Goal: Find specific page/section

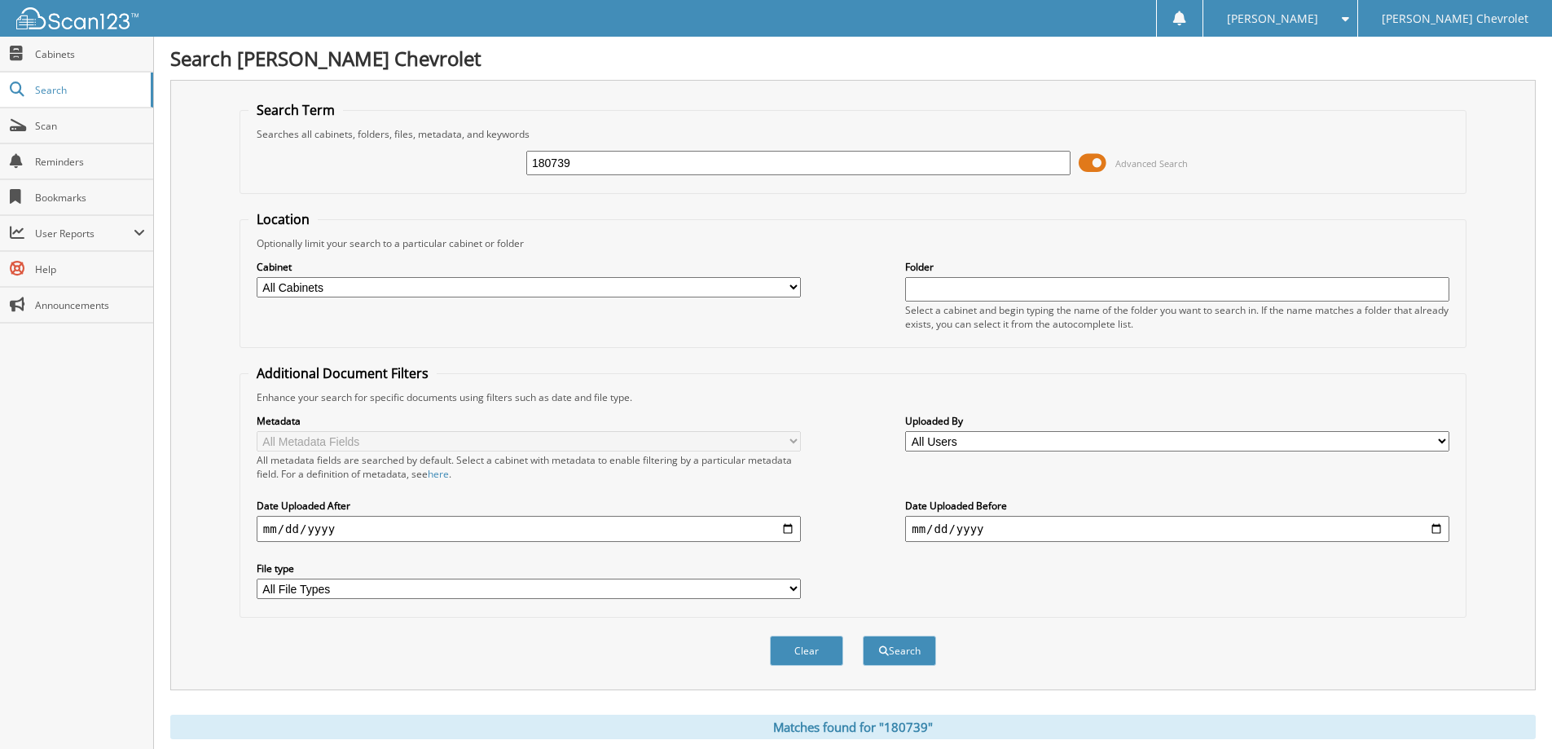
drag, startPoint x: 660, startPoint y: 169, endPoint x: 402, endPoint y: 165, distance: 258.3
click at [402, 165] on div "180739 Advanced Search" at bounding box center [852, 163] width 1209 height 44
type input "A36540"
click at [913, 657] on button "Search" at bounding box center [899, 650] width 73 height 30
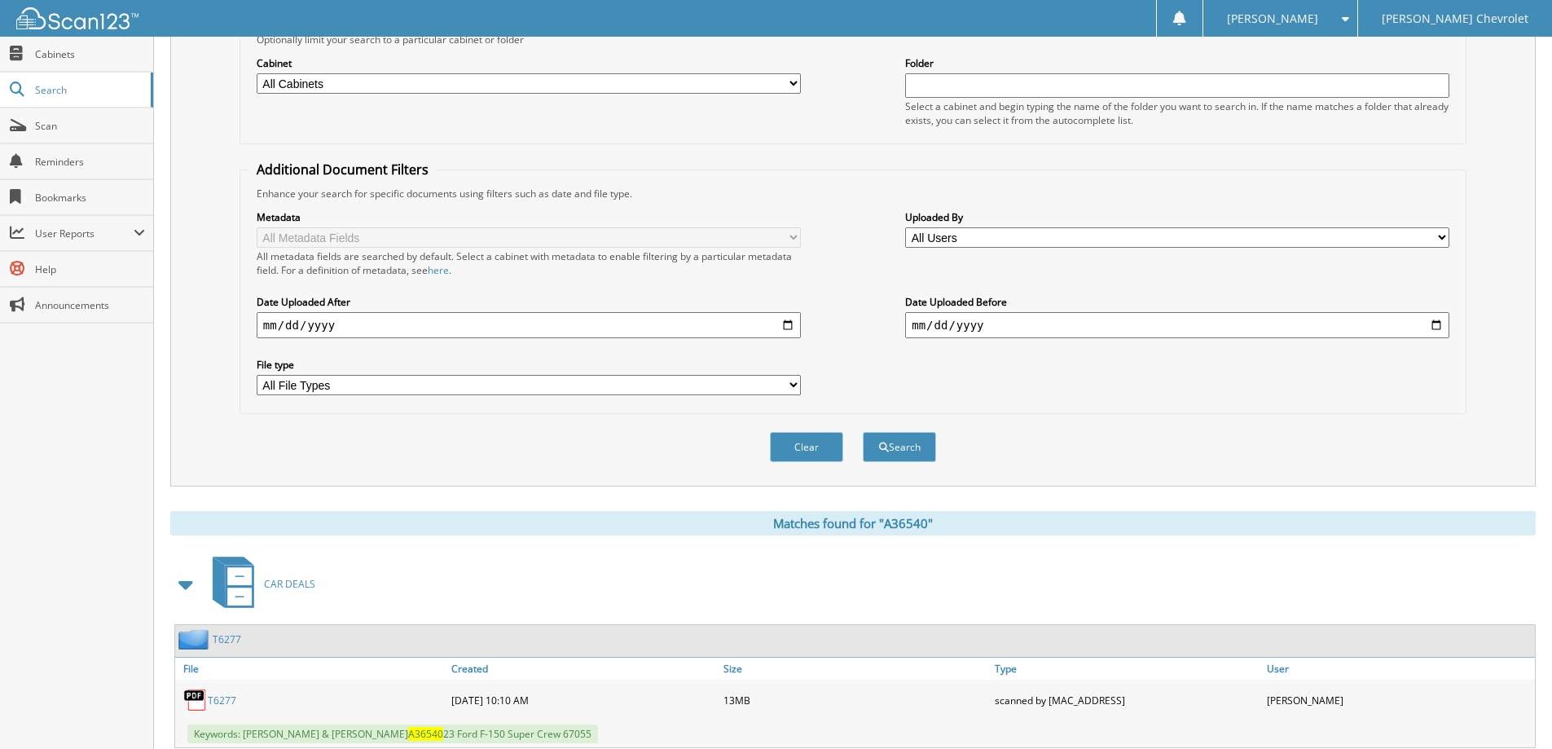
scroll to position [253, 0]
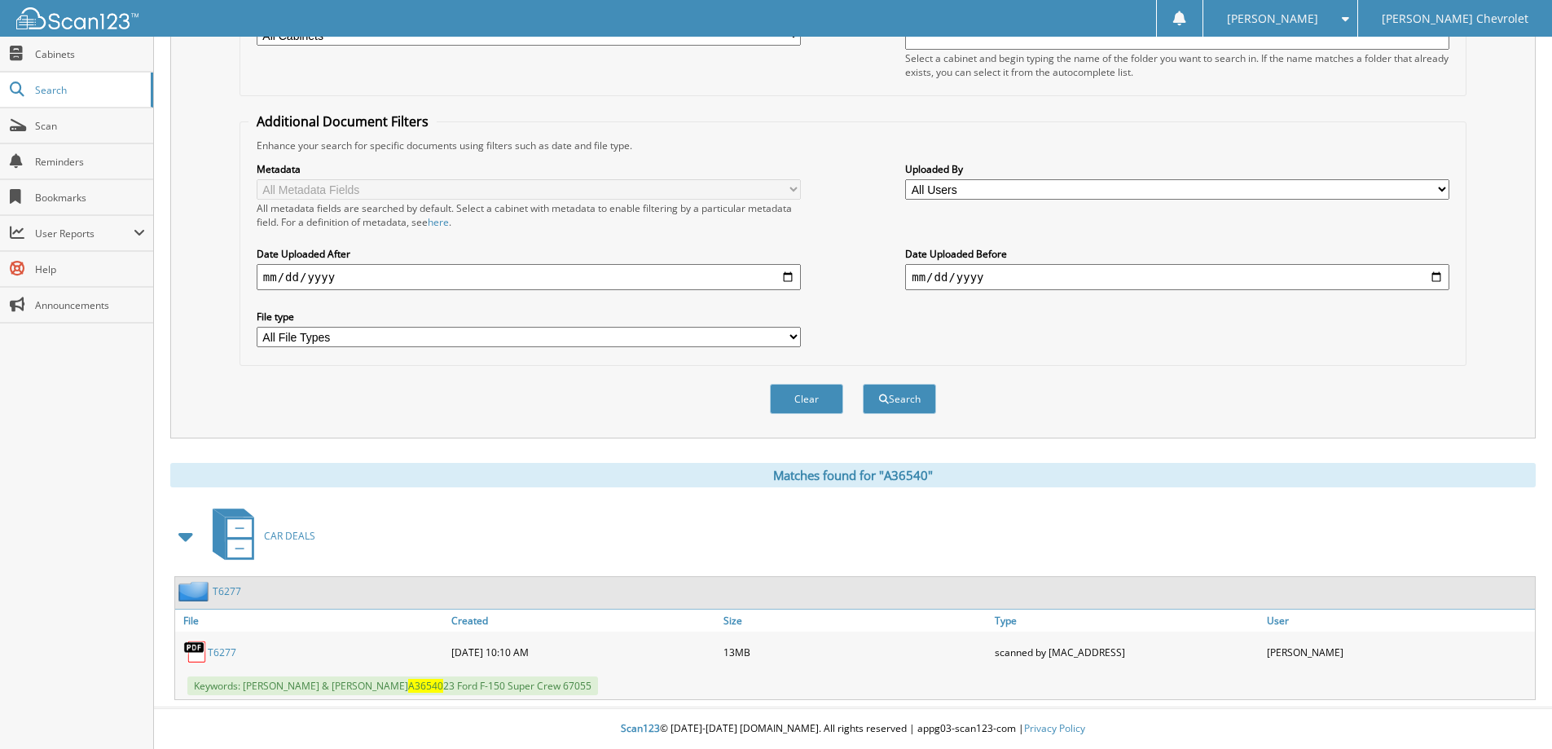
click at [227, 649] on link "T6277" at bounding box center [222, 652] width 29 height 14
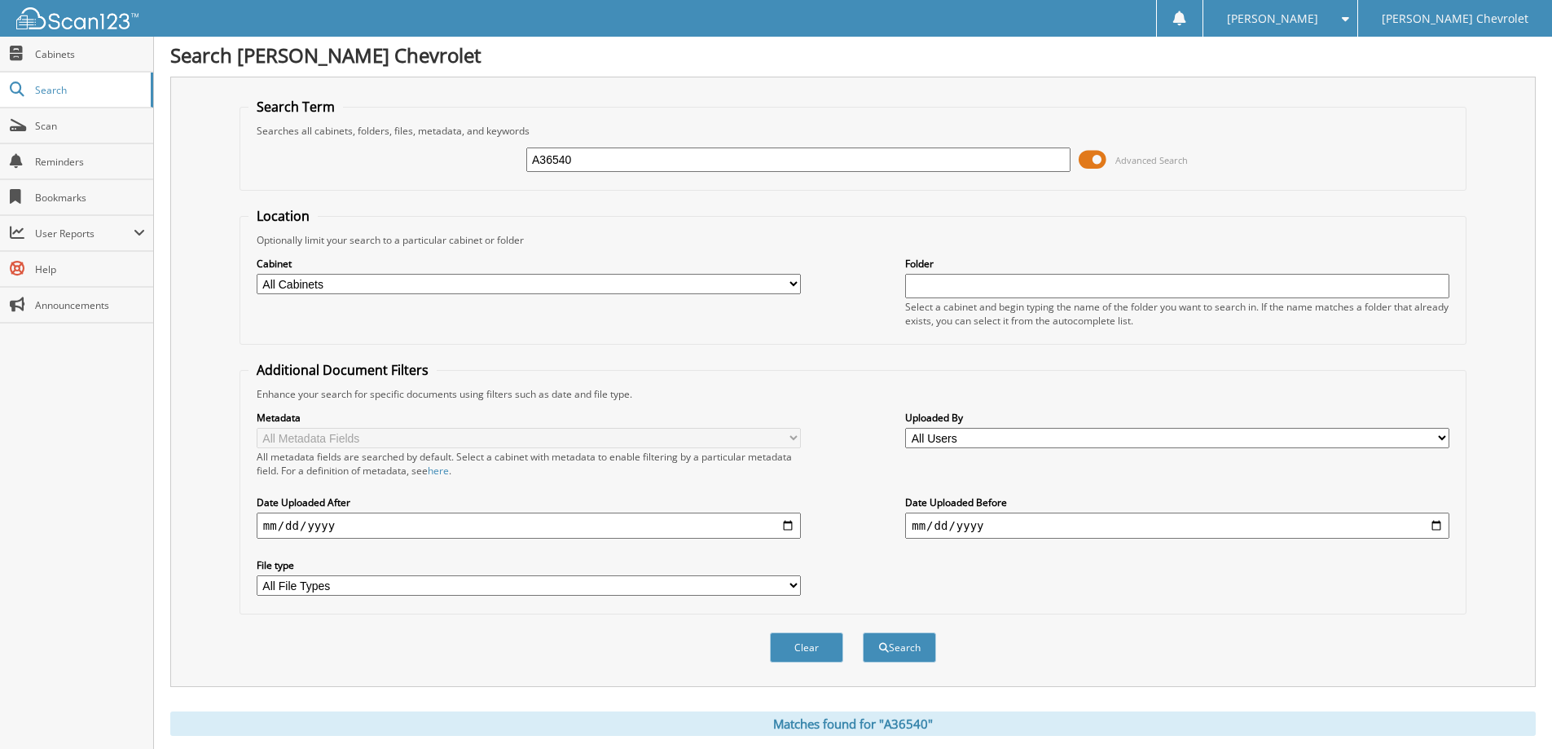
scroll to position [0, 0]
